Goal: Task Accomplishment & Management: Manage account settings

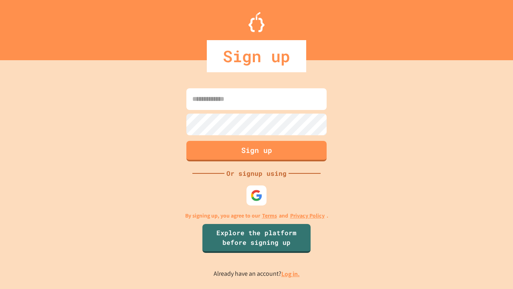
click at [291, 273] on link "Log in." at bounding box center [290, 273] width 18 height 8
